Goal: Task Accomplishment & Management: Manage account settings

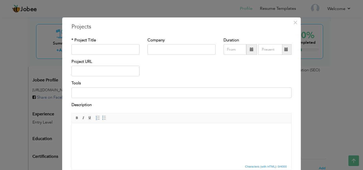
scroll to position [159, 0]
drag, startPoint x: 0, startPoint y: 0, endPoint x: 87, endPoint y: 49, distance: 99.9
click at [87, 49] on input "text" at bounding box center [105, 49] width 68 height 11
click at [294, 24] on span "×" at bounding box center [295, 23] width 5 height 10
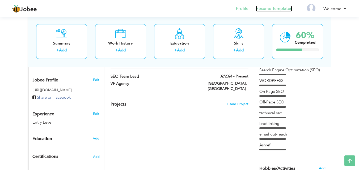
click at [267, 6] on link "Resume Templates" at bounding box center [274, 9] width 36 height 6
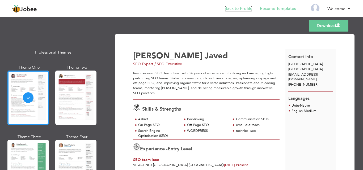
click at [244, 10] on link "Back to Profile" at bounding box center [239, 9] width 28 height 6
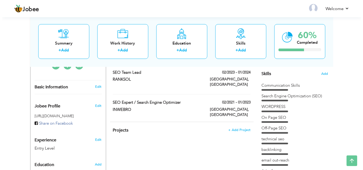
scroll to position [121, 0]
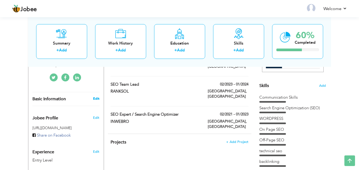
click at [96, 96] on link "Edit" at bounding box center [96, 98] width 6 height 5
type input "[PERSON_NAME]"
type input "Javed"
type input "[PHONE_NUMBER]"
select select "number:166"
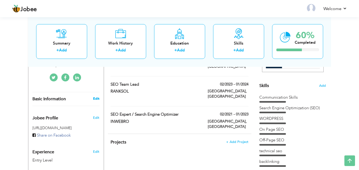
type input "[GEOGRAPHIC_DATA]"
select select "number:1"
type input "SEO Expert / SEO Executive"
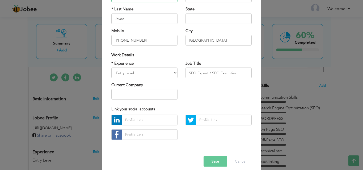
scroll to position [69, 0]
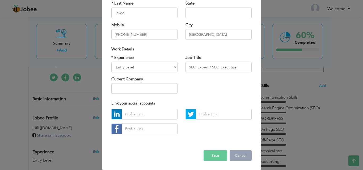
click at [240, 157] on button "Cancel" at bounding box center [241, 155] width 22 height 11
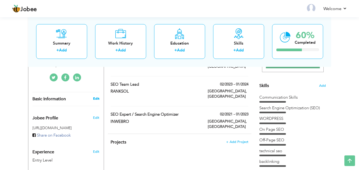
click at [94, 96] on link "Edit" at bounding box center [96, 98] width 6 height 5
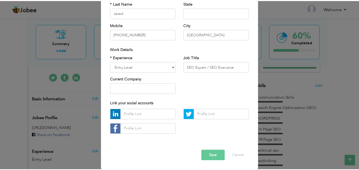
scroll to position [0, 0]
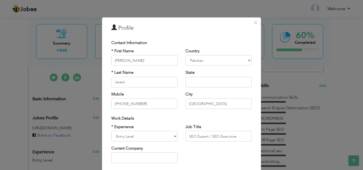
click at [78, 85] on div "× Profile Contact Information * First Name [PERSON_NAME] * Last Name Javed" at bounding box center [181, 85] width 363 height 170
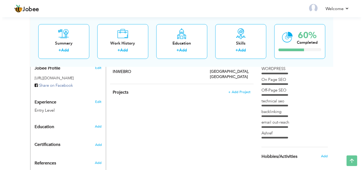
scroll to position [175, 0]
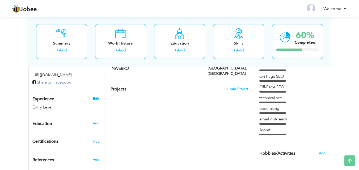
click at [98, 96] on link "Edit" at bounding box center [96, 98] width 6 height 5
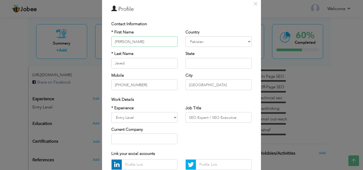
scroll to position [27, 0]
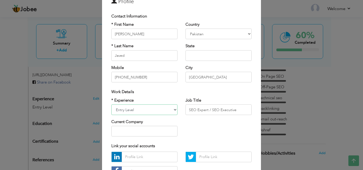
click at [169, 111] on select "Entry Level Less than 1 Year 1 Year 2 Years 3 Years 4 Years 5 Years 6 Years 7 Y…" at bounding box center [144, 110] width 66 height 11
select select "number:5"
click at [111, 105] on select "Entry Level Less than 1 Year 1 Year 2 Years 3 Years 4 Years 5 Years 6 Years 7 Y…" at bounding box center [144, 110] width 66 height 11
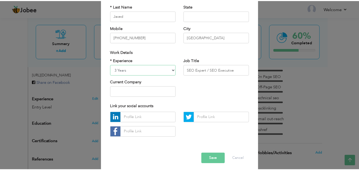
scroll to position [69, 0]
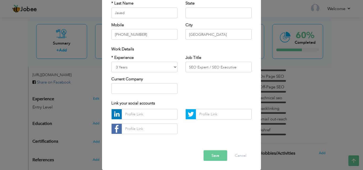
click at [213, 154] on button "Save" at bounding box center [216, 155] width 24 height 11
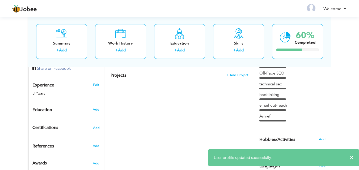
scroll to position [201, 0]
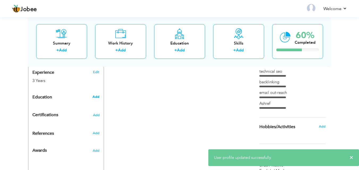
click at [98, 95] on span "Add" at bounding box center [95, 97] width 7 height 5
radio input "true"
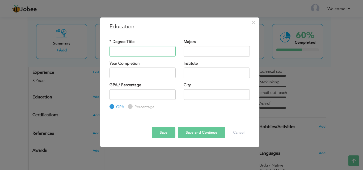
click at [127, 52] on input "text" at bounding box center [142, 51] width 66 height 11
paste input "in computer science"
type input "bachelor in computer science"
click at [202, 52] on input "text" at bounding box center [217, 51] width 66 height 11
paste input "bachelor in computer science"
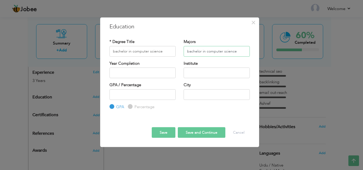
drag, startPoint x: 206, startPoint y: 52, endPoint x: 170, endPoint y: 53, distance: 36.4
click at [170, 53] on div "* Degree Title bachelor in computer science Majors bachelor in computer science" at bounding box center [179, 50] width 148 height 22
drag, startPoint x: 221, startPoint y: 52, endPoint x: 212, endPoint y: 51, distance: 9.0
click at [212, 51] on input "computer science" at bounding box center [217, 51] width 66 height 11
type input "computer science"
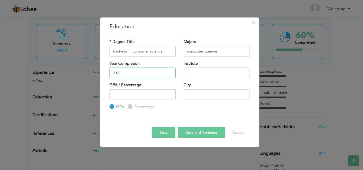
click at [129, 74] on input "2025" at bounding box center [142, 73] width 66 height 11
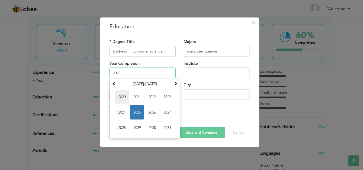
click at [124, 97] on span "2020" at bounding box center [122, 97] width 14 height 14
type input "2020"
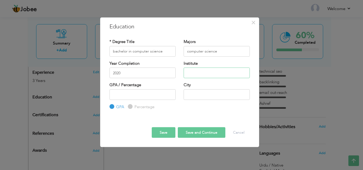
click at [201, 72] on input "text" at bounding box center [217, 73] width 66 height 11
type input "Virtual University"
click at [124, 96] on input "number" at bounding box center [142, 94] width 66 height 11
type input "3"
click at [197, 93] on input "text" at bounding box center [217, 94] width 66 height 11
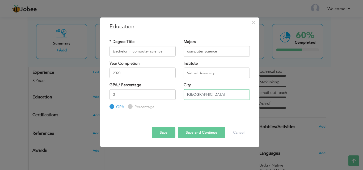
type input "[GEOGRAPHIC_DATA]"
click at [171, 96] on input "2" at bounding box center [142, 94] width 66 height 11
click at [171, 96] on input "1" at bounding box center [142, 94] width 66 height 11
click at [171, 96] on input "0" at bounding box center [142, 94] width 66 height 11
click at [171, 94] on input "1" at bounding box center [142, 94] width 66 height 11
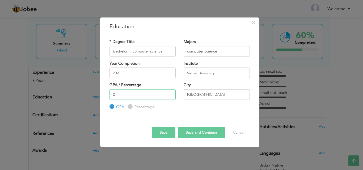
click at [171, 94] on input "2" at bounding box center [142, 94] width 66 height 11
click at [171, 94] on input "3" at bounding box center [142, 94] width 66 height 11
click at [171, 94] on input "4" at bounding box center [142, 94] width 66 height 11
type input "3"
click at [170, 96] on input "3" at bounding box center [142, 94] width 66 height 11
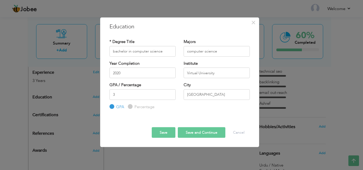
click at [170, 135] on button "Save" at bounding box center [164, 133] width 24 height 11
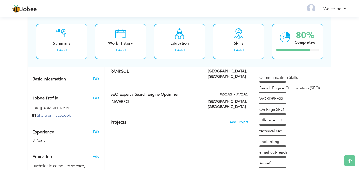
scroll to position [68, 0]
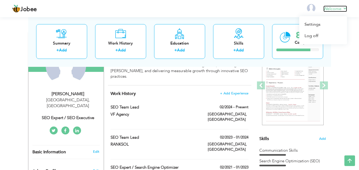
click at [345, 8] on link "Welcome" at bounding box center [335, 9] width 24 height 6
click at [349, 69] on div "View Resume Export PDF Profile Summary Public Link Experience Education Awards …" at bounding box center [179, 152] width 359 height 409
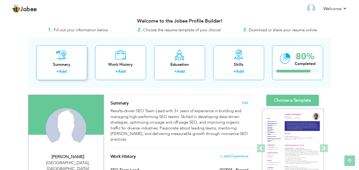
scroll to position [0, 0]
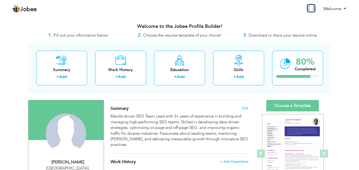
click at [314, 11] on img at bounding box center [311, 8] width 9 height 9
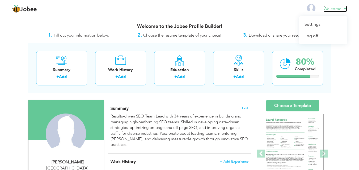
click at [325, 7] on link "Welcome" at bounding box center [335, 9] width 24 height 6
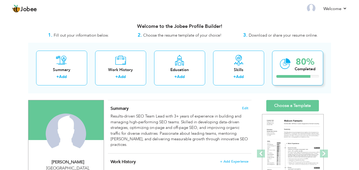
click at [306, 70] on div "Completed" at bounding box center [305, 69] width 21 height 6
